Goal: Task Accomplishment & Management: Manage account settings

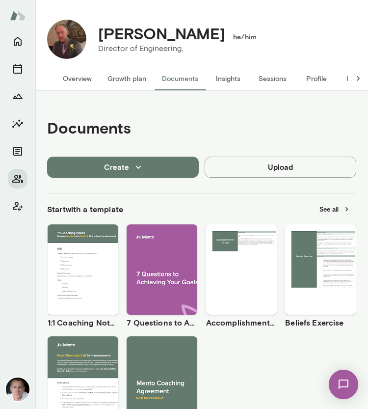
click at [79, 77] on button "Overview" at bounding box center [77, 79] width 45 height 24
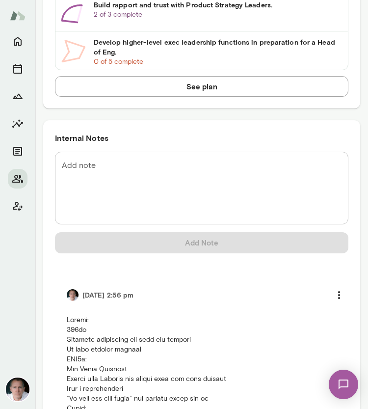
scroll to position [825, 0]
click at [153, 173] on textarea "Add note" at bounding box center [202, 187] width 280 height 56
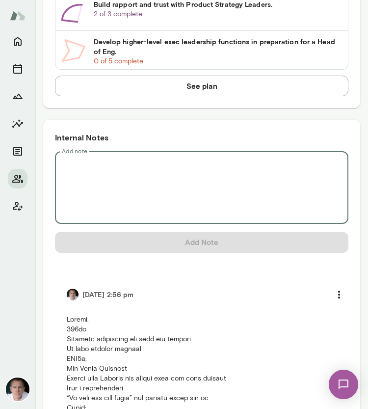
paste textarea "**********"
click at [153, 173] on textarea "Add note" at bounding box center [202, 187] width 280 height 56
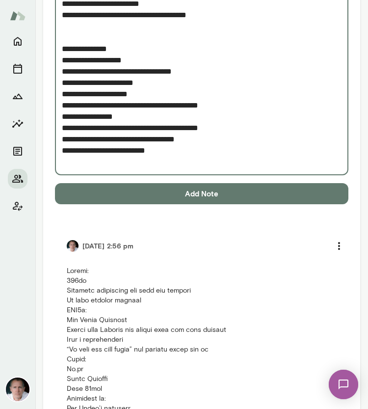
scroll to position [1630, 0]
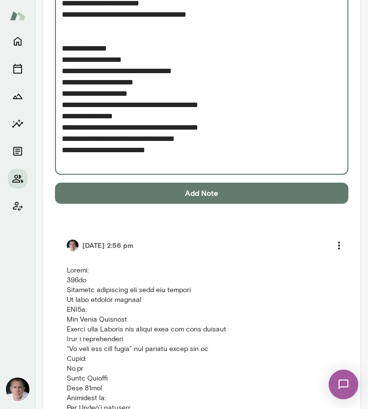
type textarea "**********"
click at [201, 190] on button "Add Note" at bounding box center [201, 193] width 293 height 21
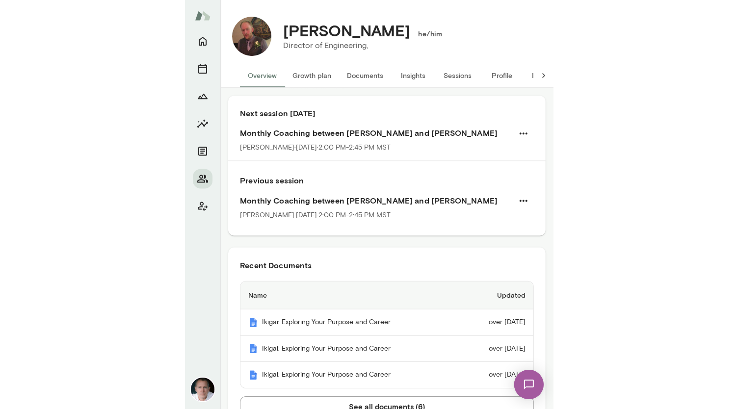
scroll to position [0, 0]
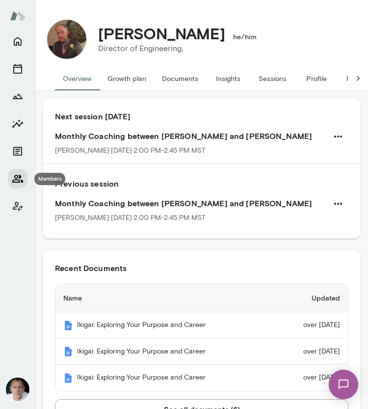
click at [19, 177] on icon "Members" at bounding box center [17, 179] width 11 height 8
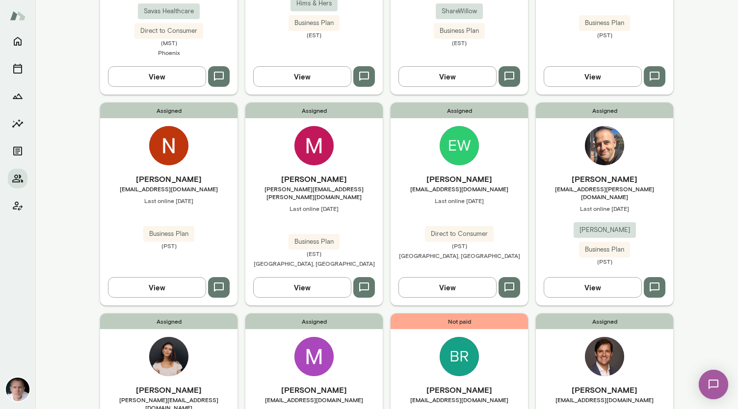
scroll to position [426, 0]
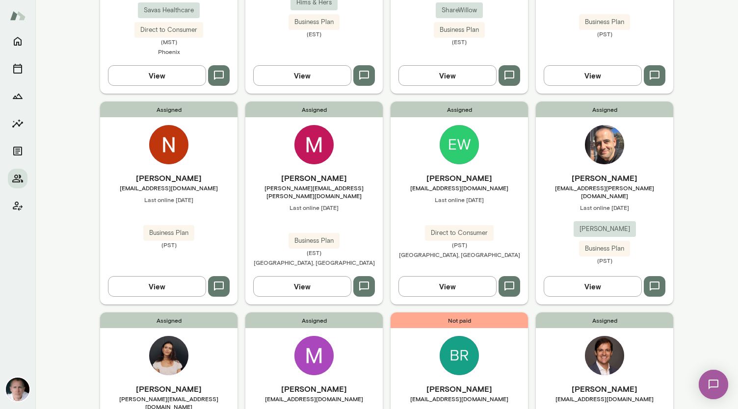
click at [368, 125] on img at bounding box center [459, 144] width 39 height 39
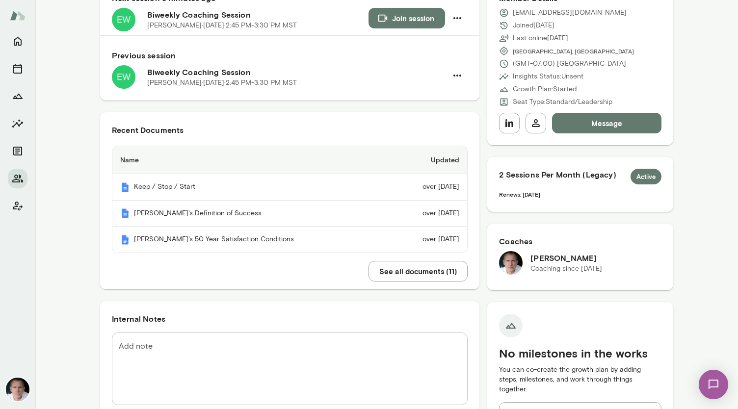
scroll to position [126, 0]
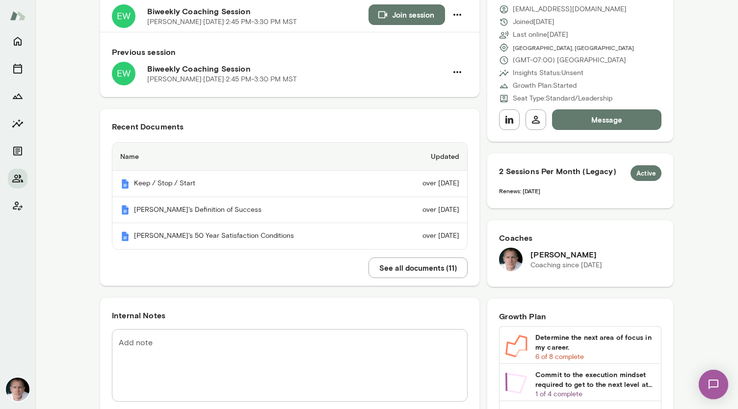
click at [368, 264] on button "See all documents ( 11 )" at bounding box center [418, 268] width 99 height 21
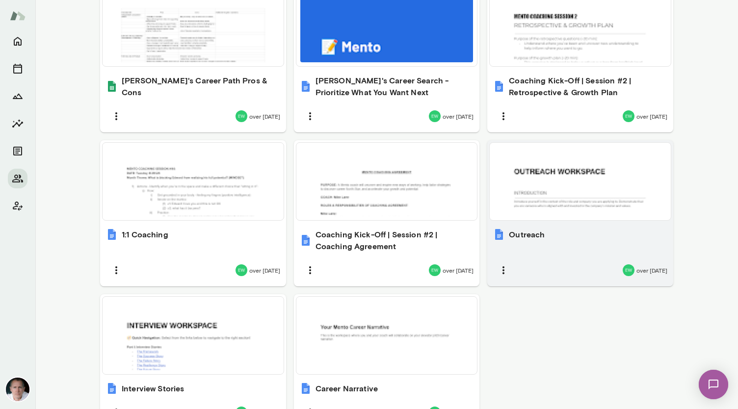
scroll to position [545, 0]
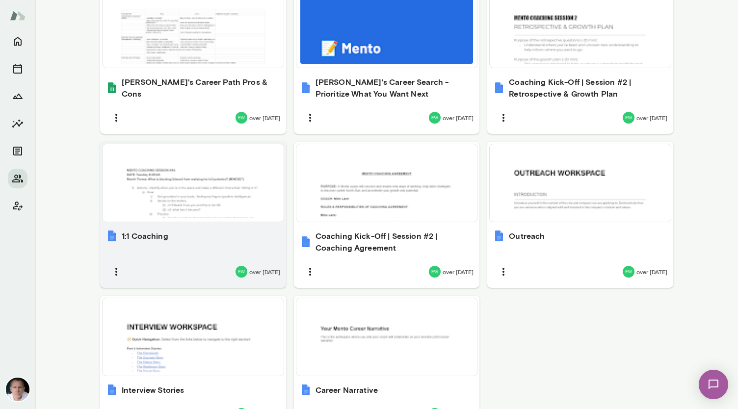
click at [215, 156] on div at bounding box center [192, 183] width 173 height 70
